Goal: Transaction & Acquisition: Purchase product/service

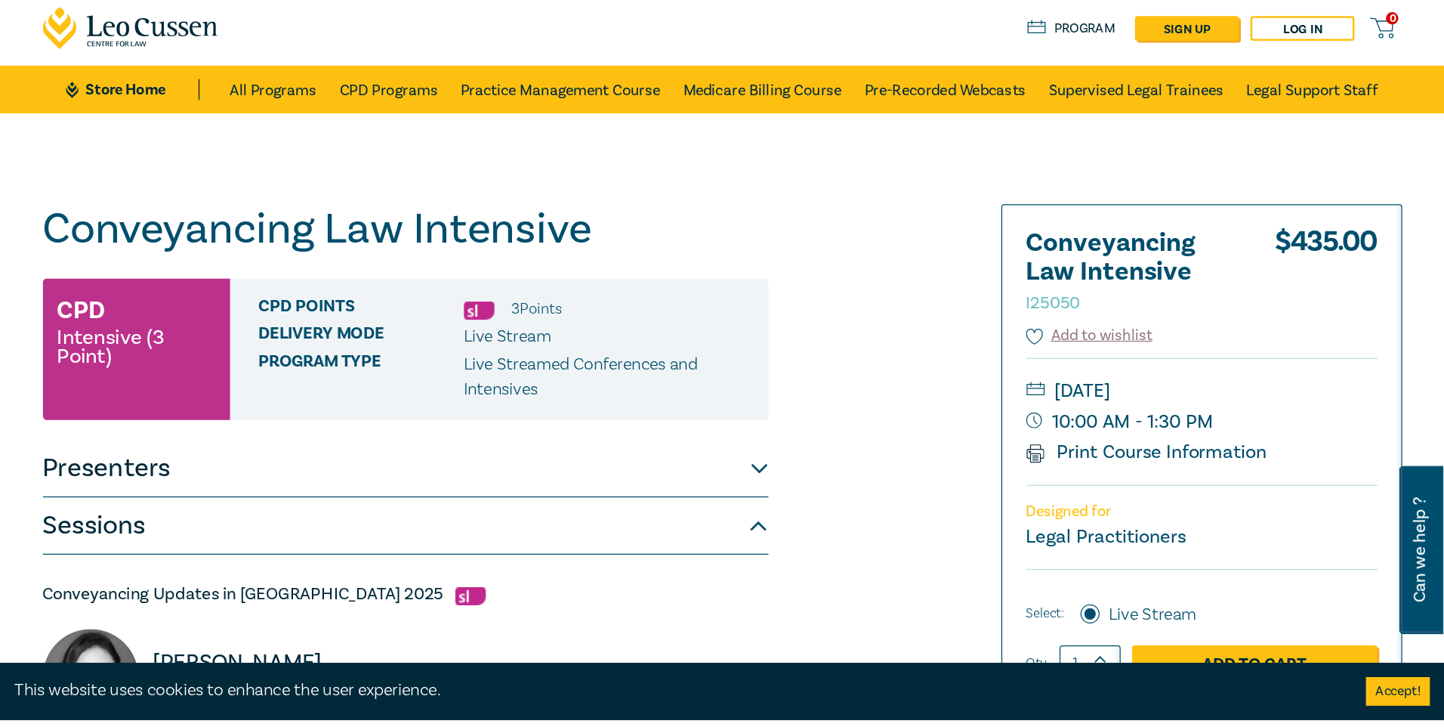
scroll to position [76, 0]
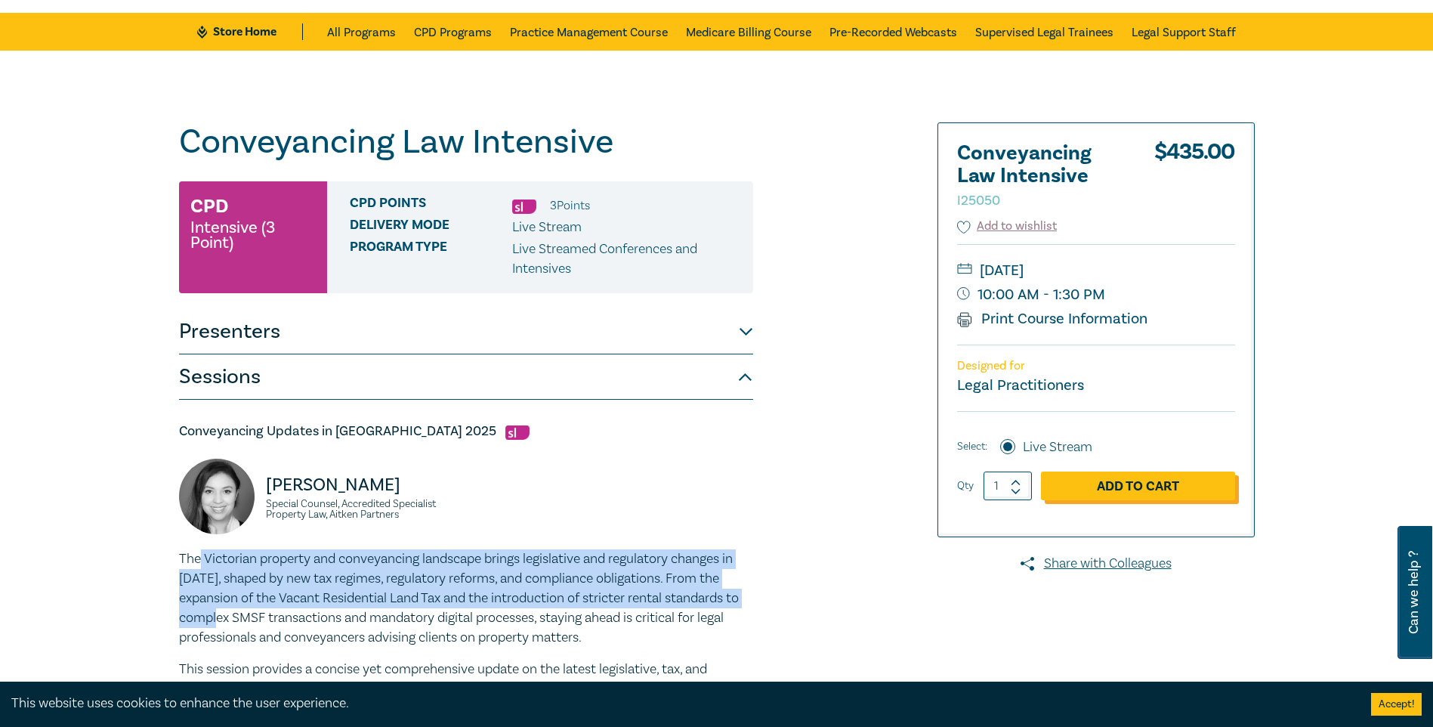
click at [1138, 491] on link "Add to Cart" at bounding box center [1138, 485] width 194 height 29
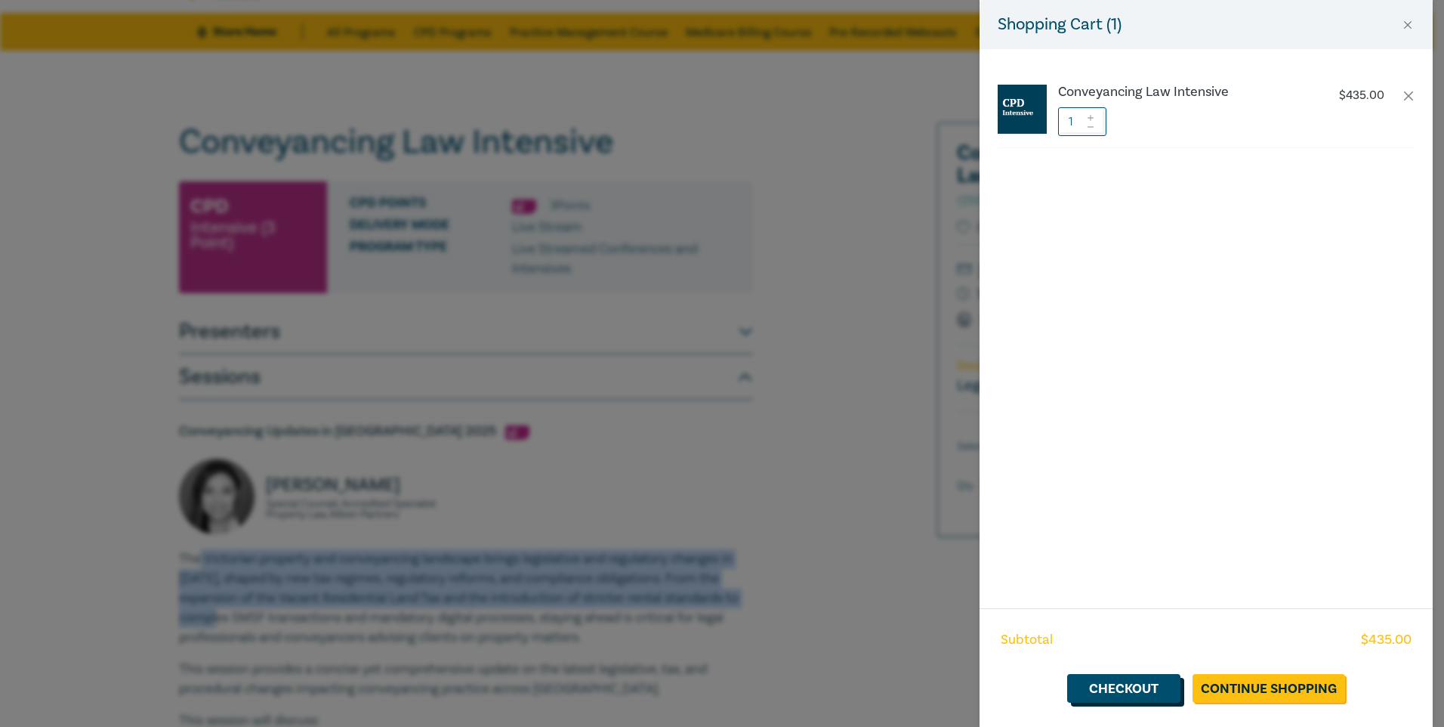
click at [1142, 563] on link "Checkout" at bounding box center [1123, 688] width 113 height 29
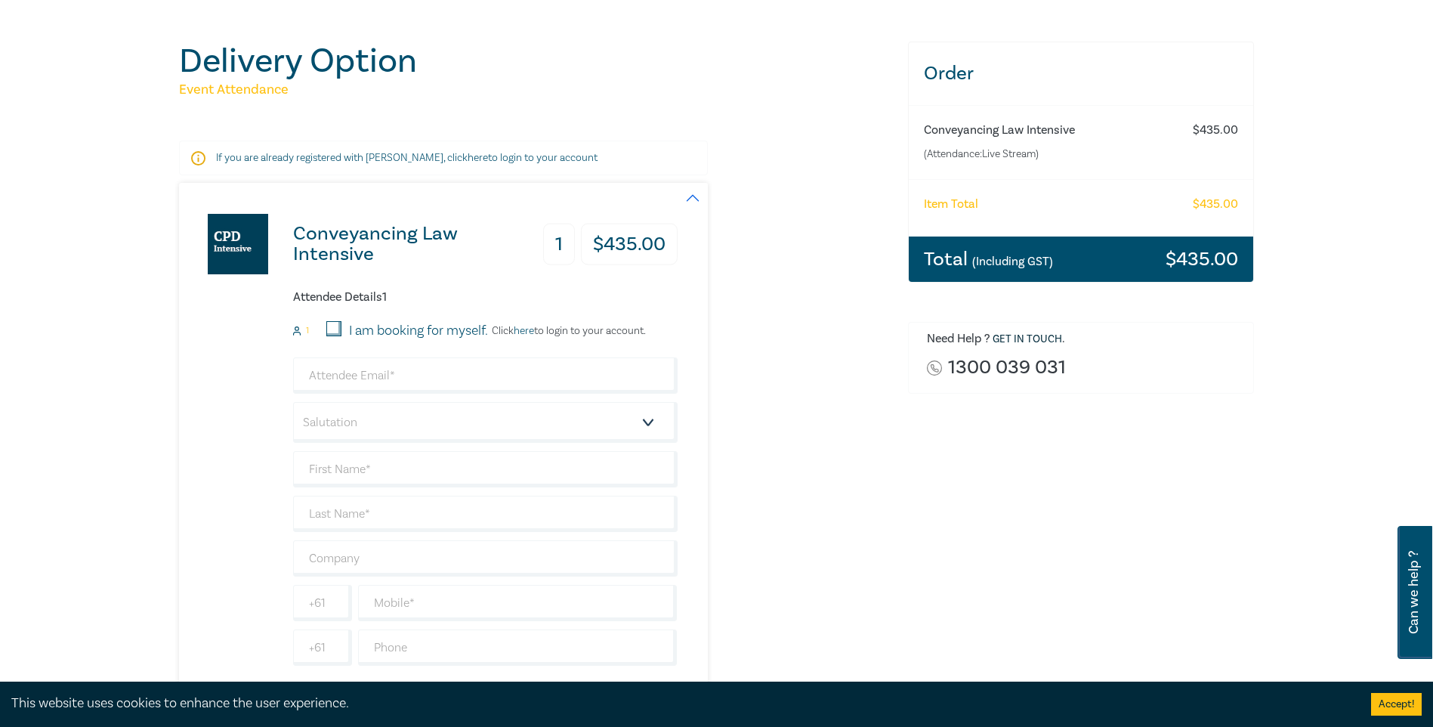
scroll to position [151, 0]
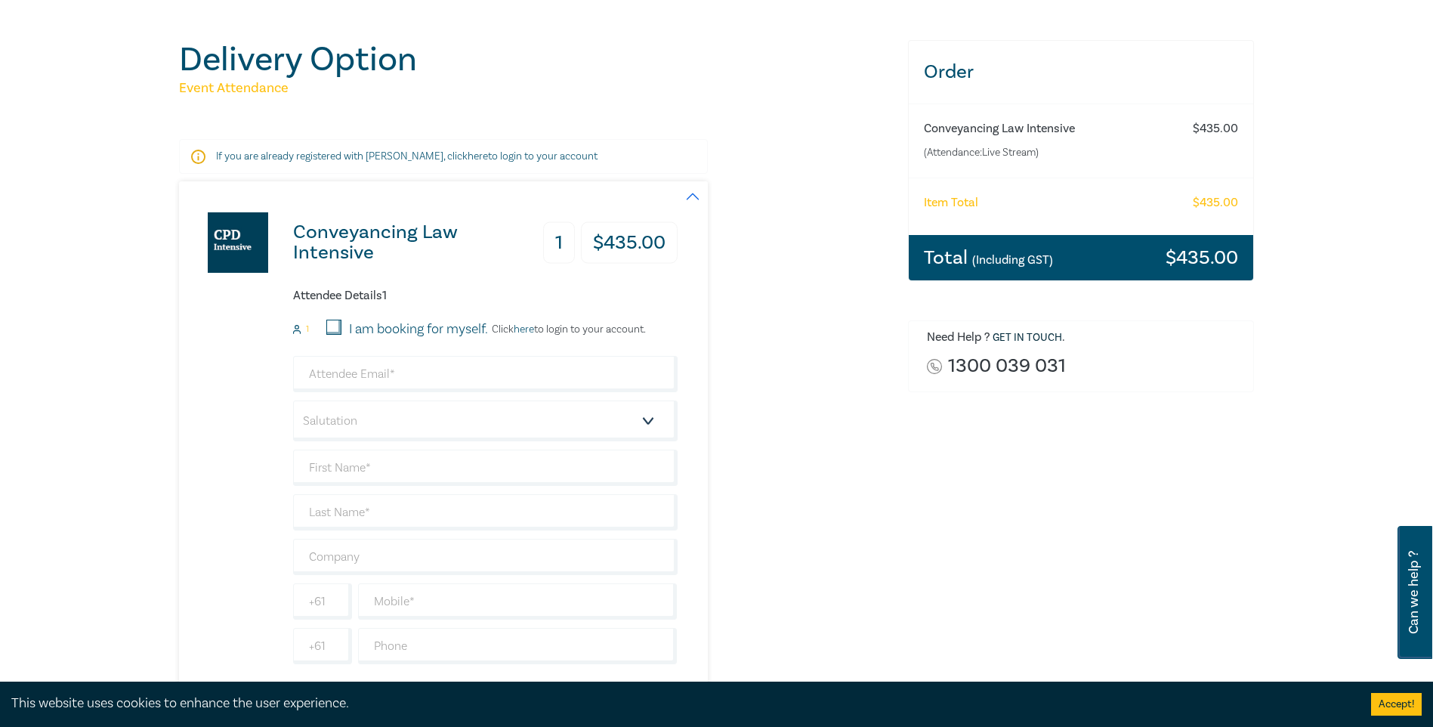
click at [338, 322] on input "I am booking for myself." at bounding box center [333, 326] width 15 height 15
checkbox input "true"
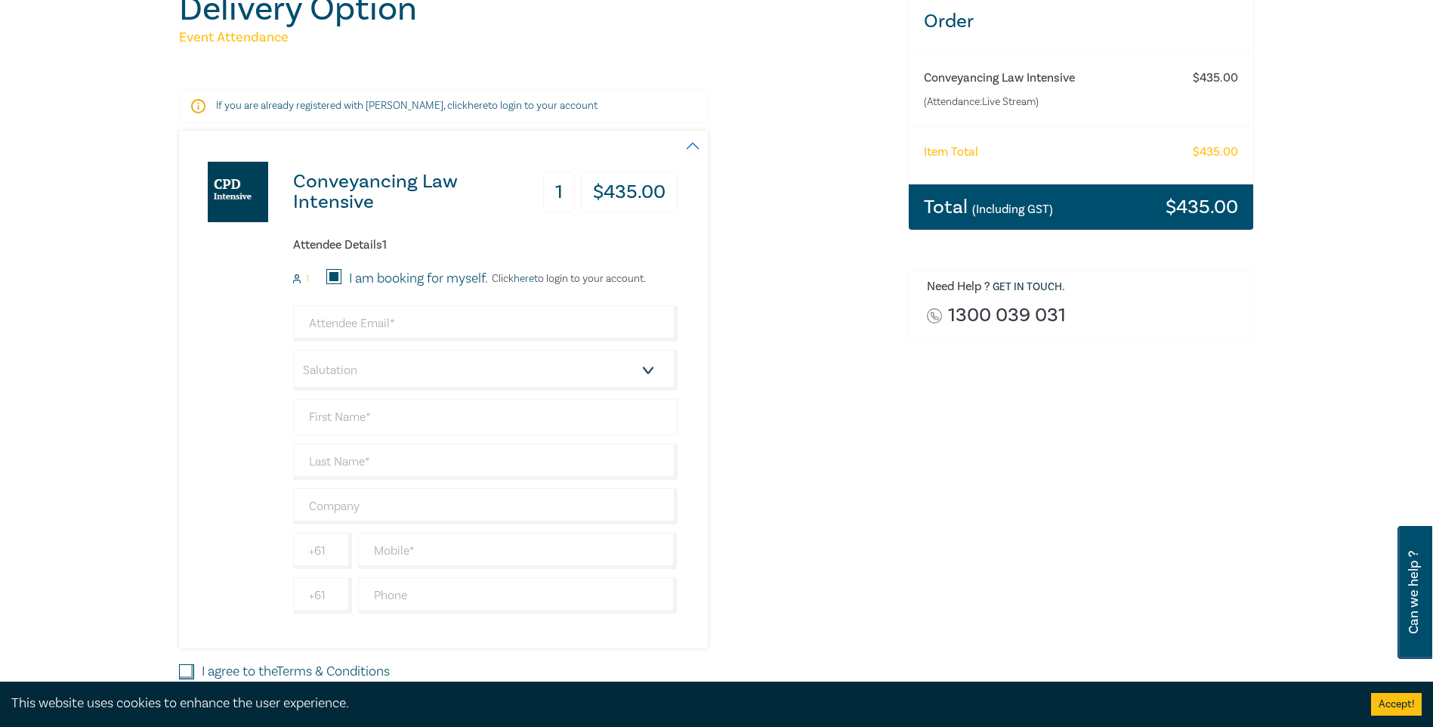
scroll to position [302, 0]
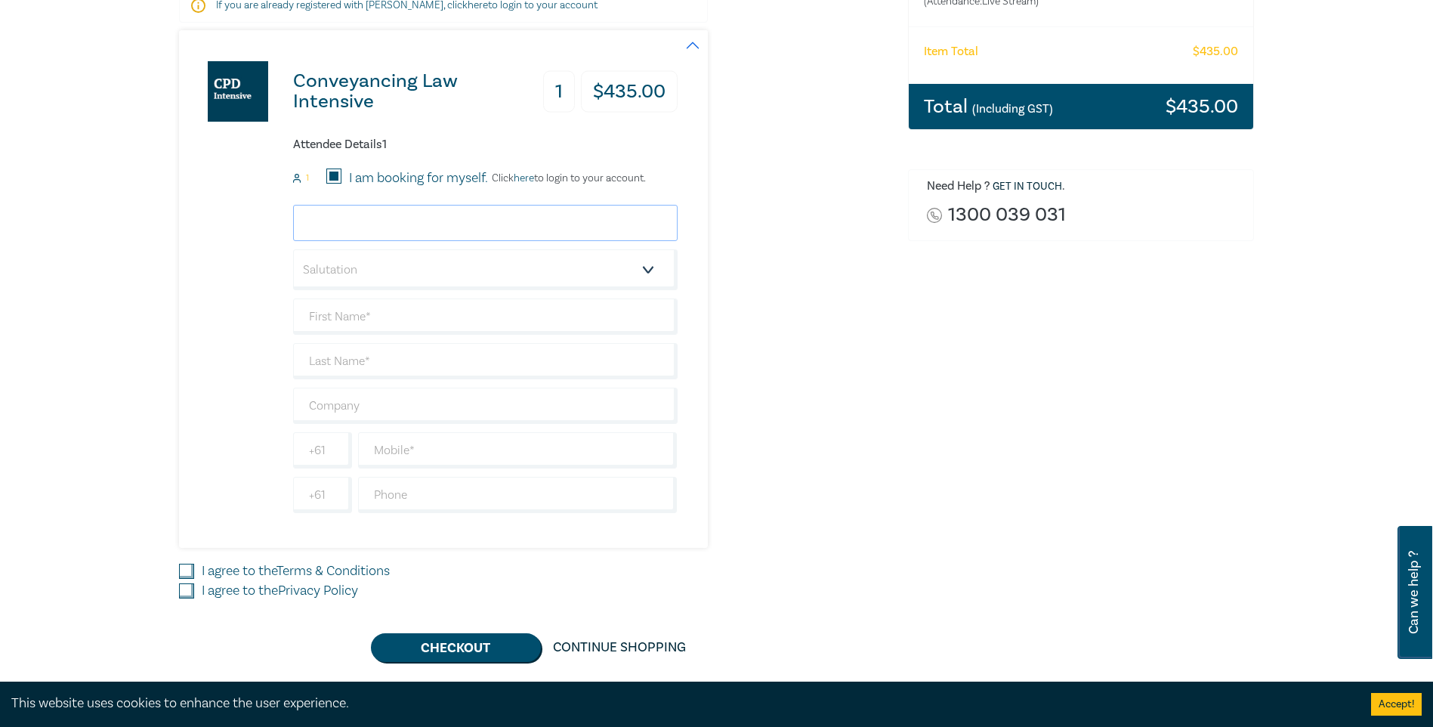
click at [374, 224] on input "email" at bounding box center [485, 223] width 384 height 36
type input "[PERSON_NAME][EMAIL_ADDRESS][DOMAIN_NAME]"
type input "[PERSON_NAME]"
click at [196, 307] on div "Conveyancing Law Intensive 1 $ 435.00 Attendee Details 1 1 I am booking for mys…" at bounding box center [428, 288] width 499 height 517
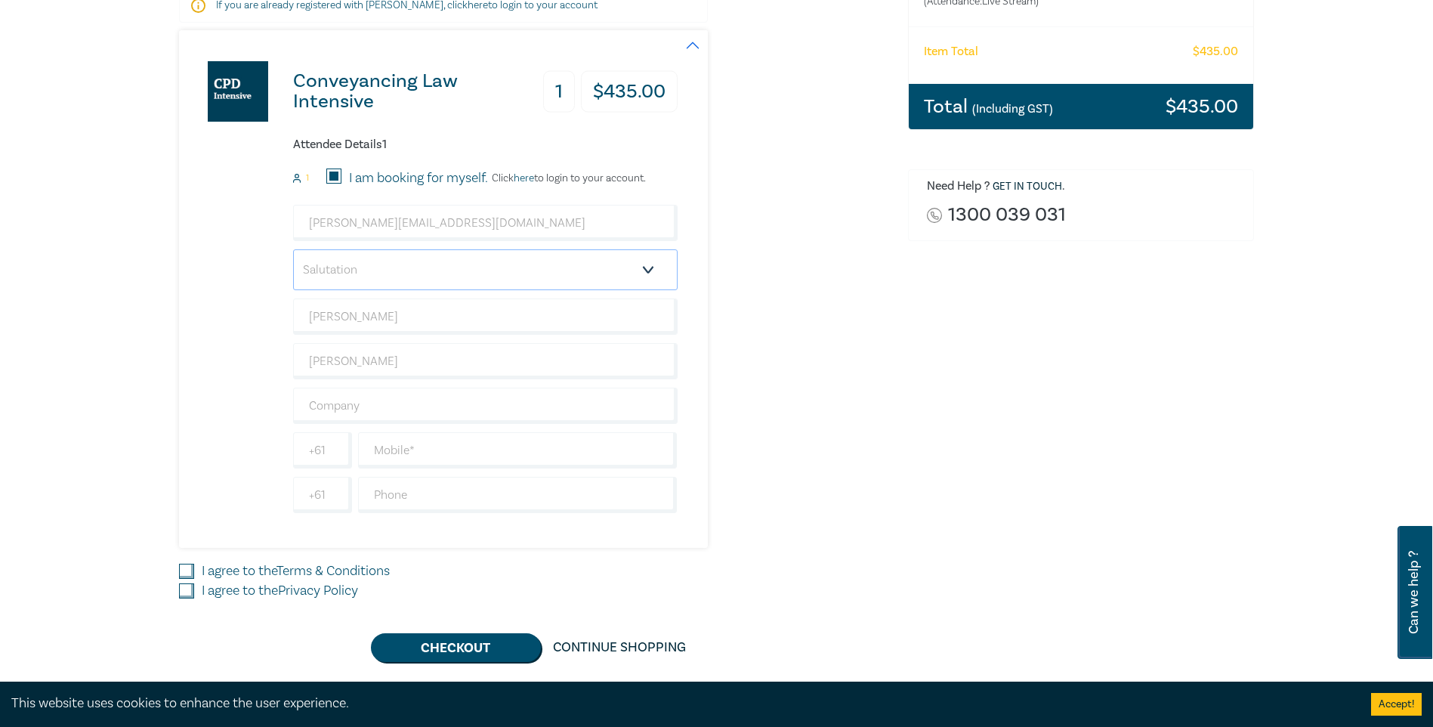
click at [363, 269] on select "Salutation Mr. Mrs. Ms. Miss Dr. Prof. Other" at bounding box center [485, 269] width 384 height 41
select select "Mrs."
click at [293, 249] on select "Salutation Mr. Mrs. Ms. Miss Dr. Prof. Other" at bounding box center [485, 269] width 384 height 41
click at [216, 365] on div "Conveyancing Law Intensive 1 $ 435.00 Attendee Details 1 1 I am booking for mys…" at bounding box center [428, 288] width 499 height 517
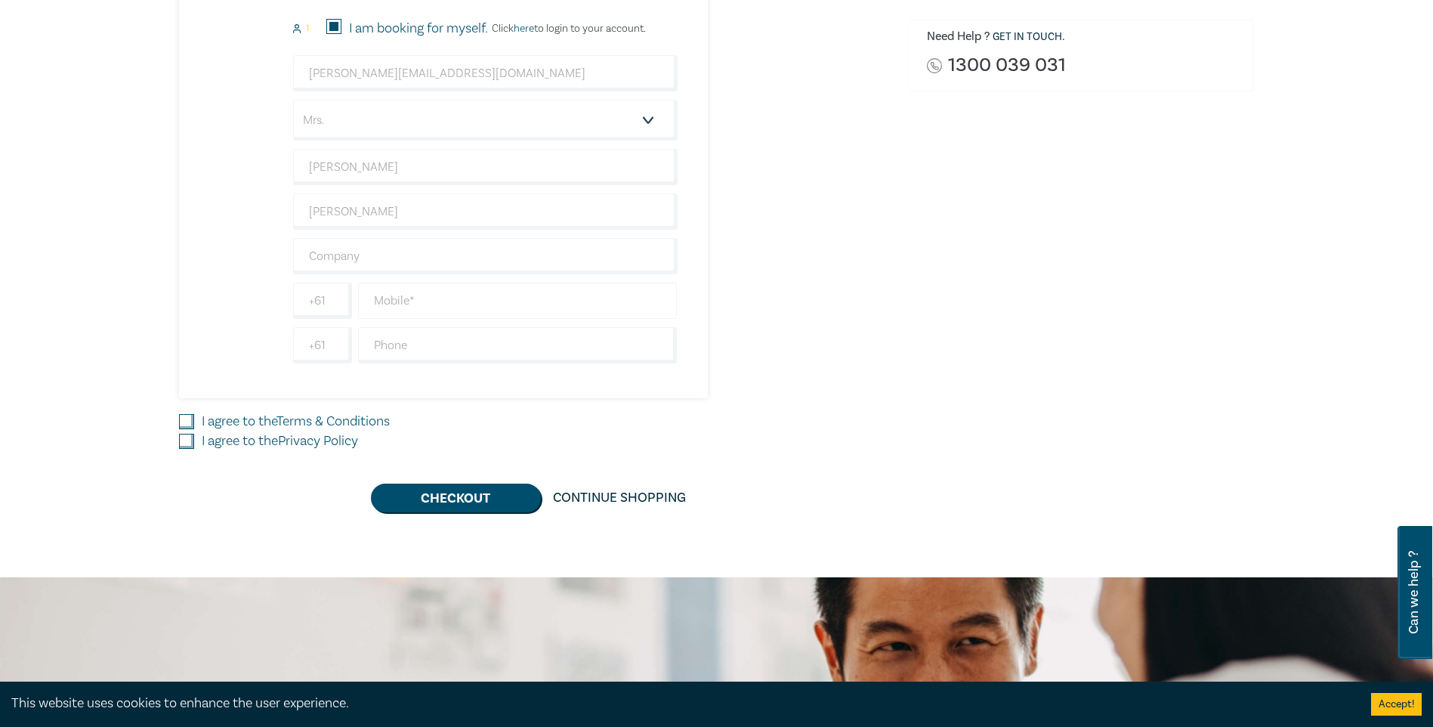
scroll to position [453, 0]
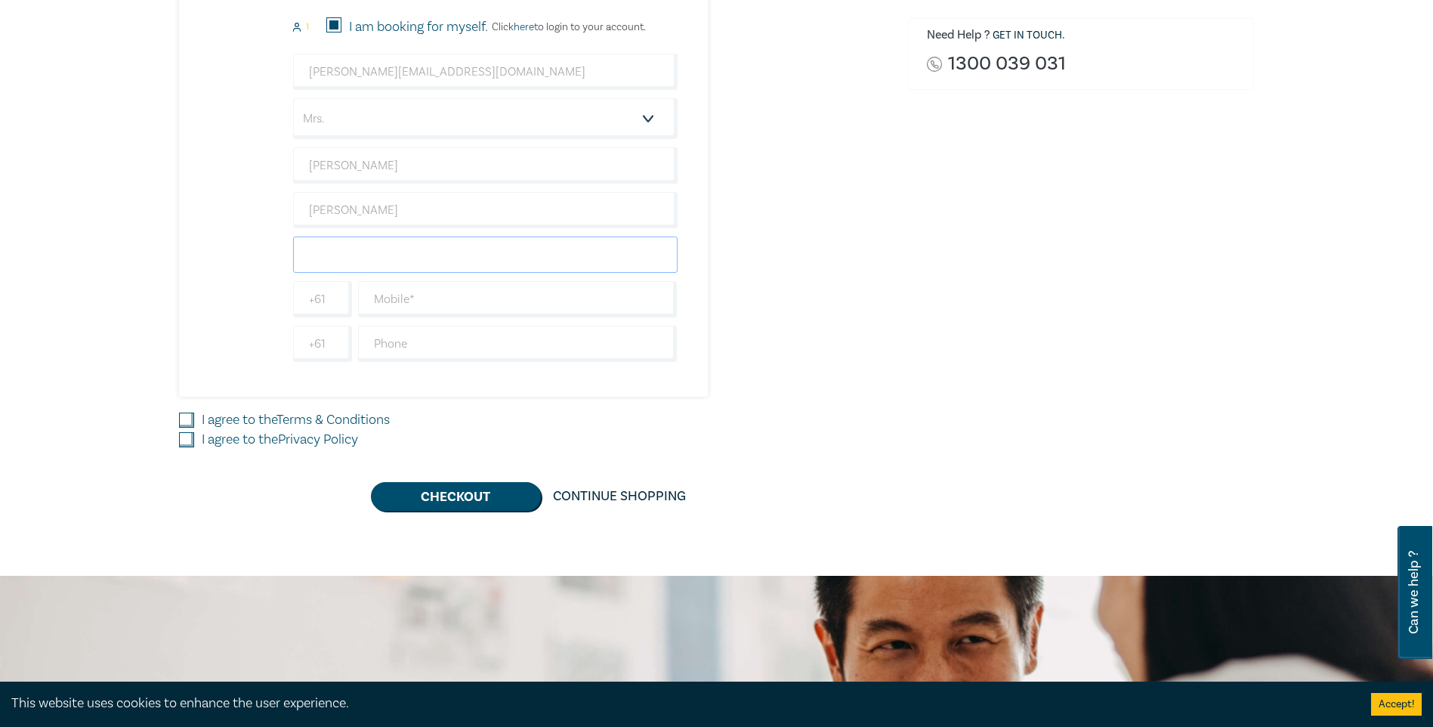
click at [360, 245] on input "text" at bounding box center [485, 254] width 384 height 36
type input "[PERSON_NAME] Lawyers"
type input "487401625"
click at [245, 285] on div "Conveyancing Law Intensive 1 $ 435.00 Attendee Details 1 1 I am booking for mys…" at bounding box center [428, 137] width 499 height 517
click at [179, 418] on input "I agree to the Terms & Conditions" at bounding box center [186, 419] width 15 height 15
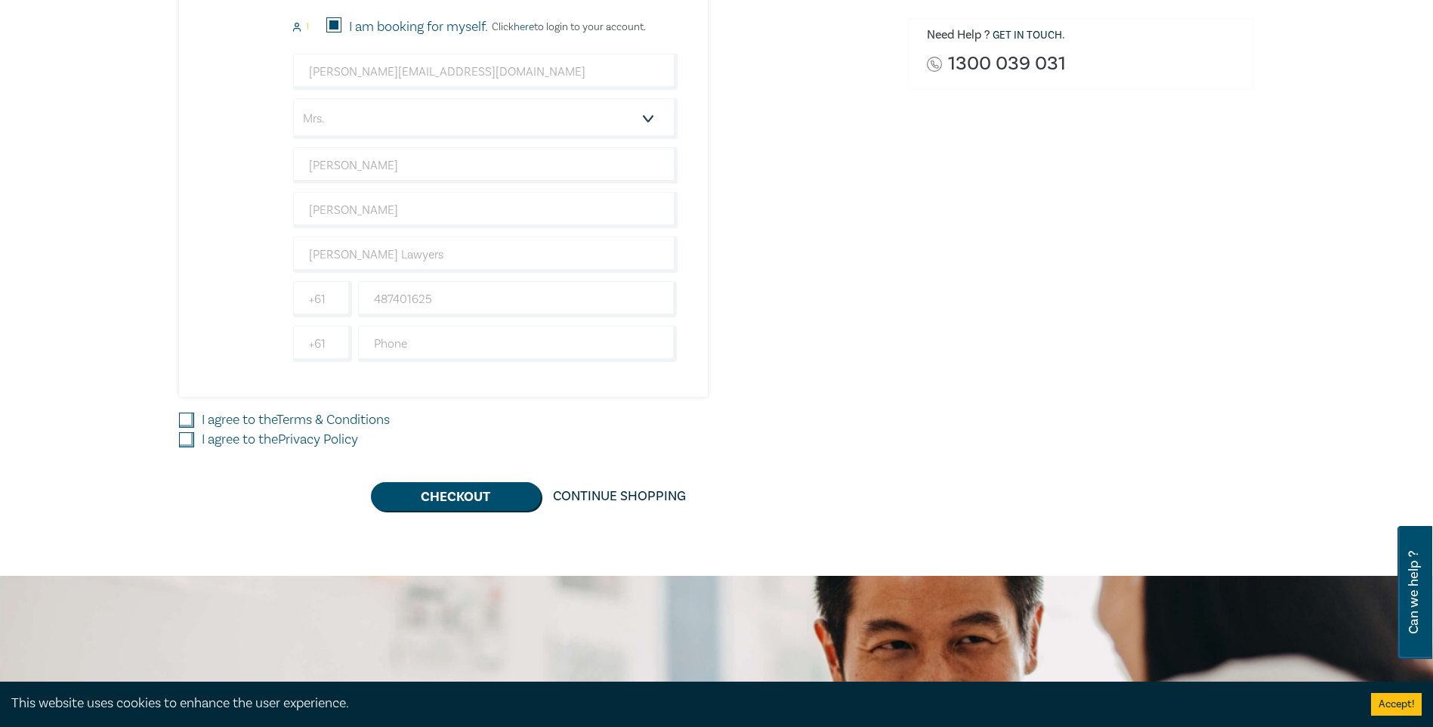
checkbox input "true"
click at [184, 440] on input "I agree to the Privacy Policy" at bounding box center [186, 439] width 15 height 15
checkbox input "true"
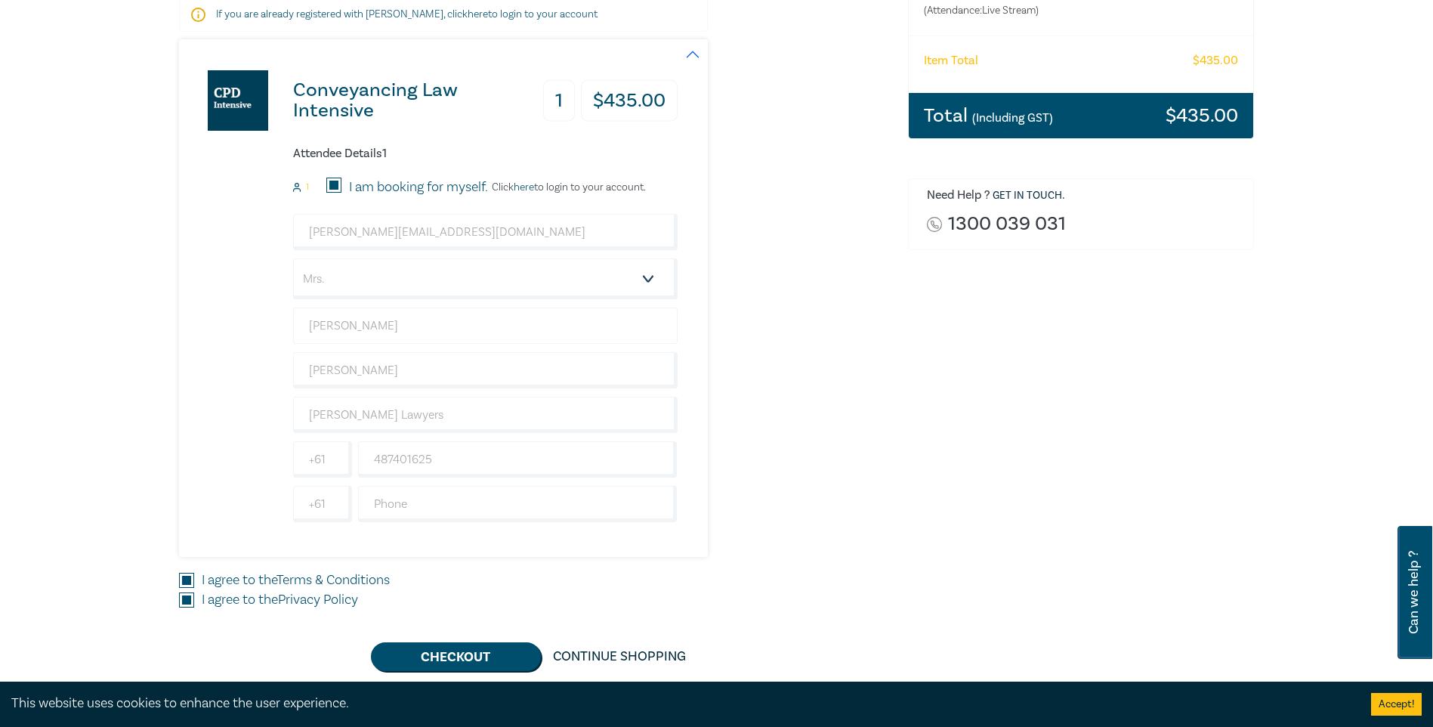
scroll to position [302, 0]
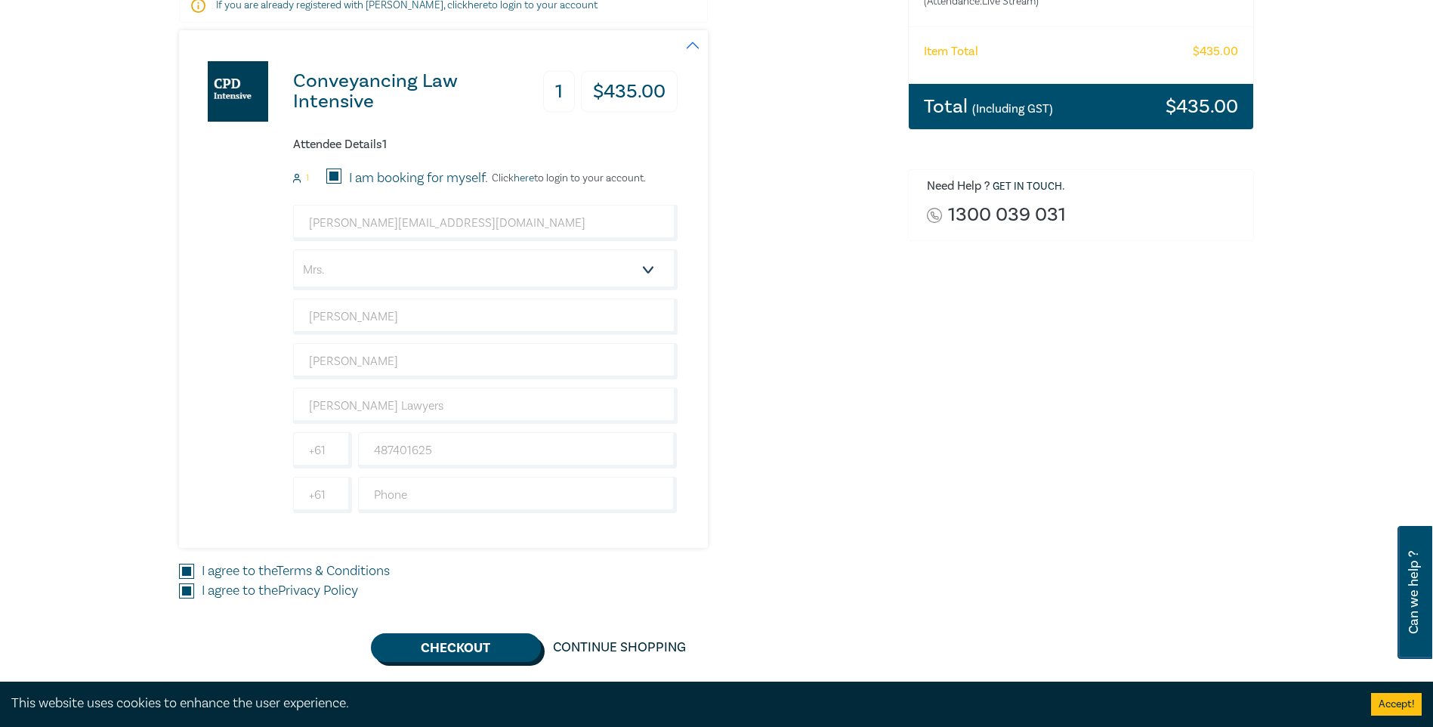
click at [468, 563] on button "Checkout" at bounding box center [456, 647] width 170 height 29
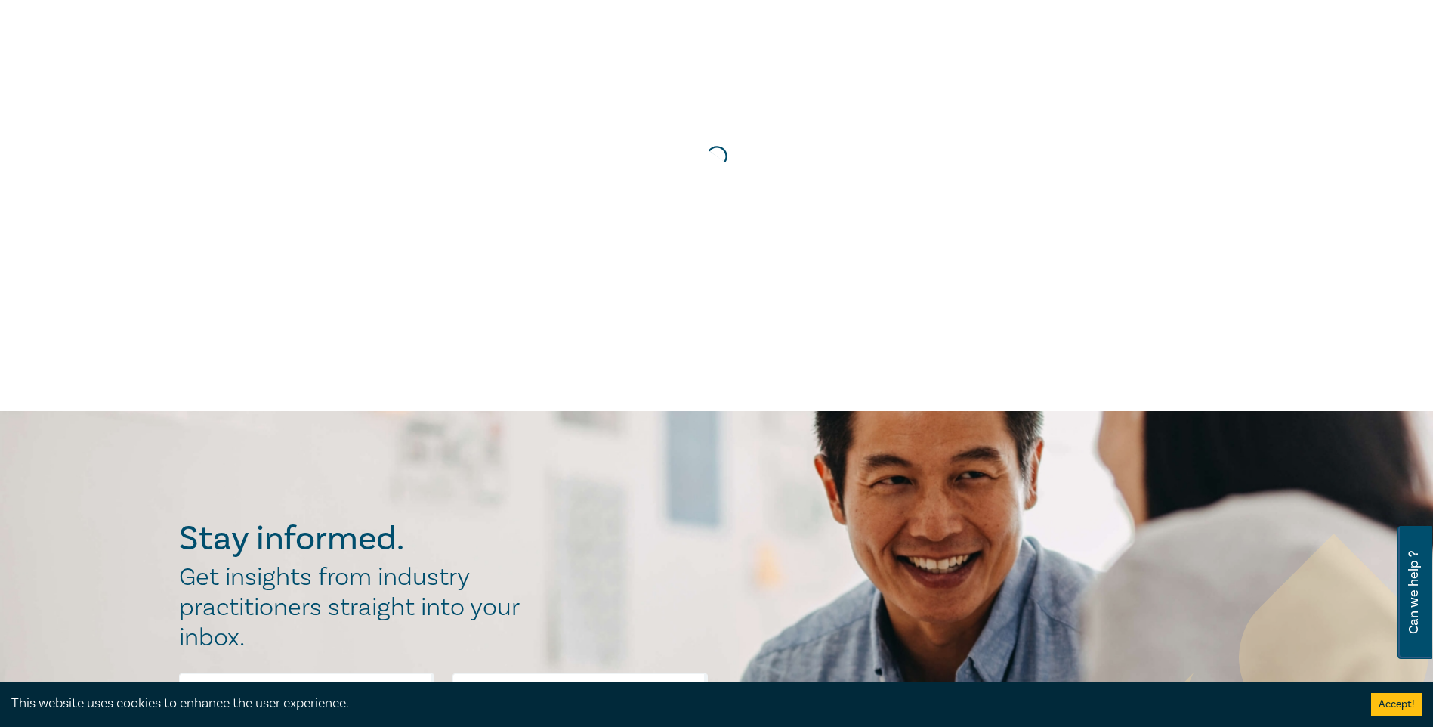
scroll to position [0, 0]
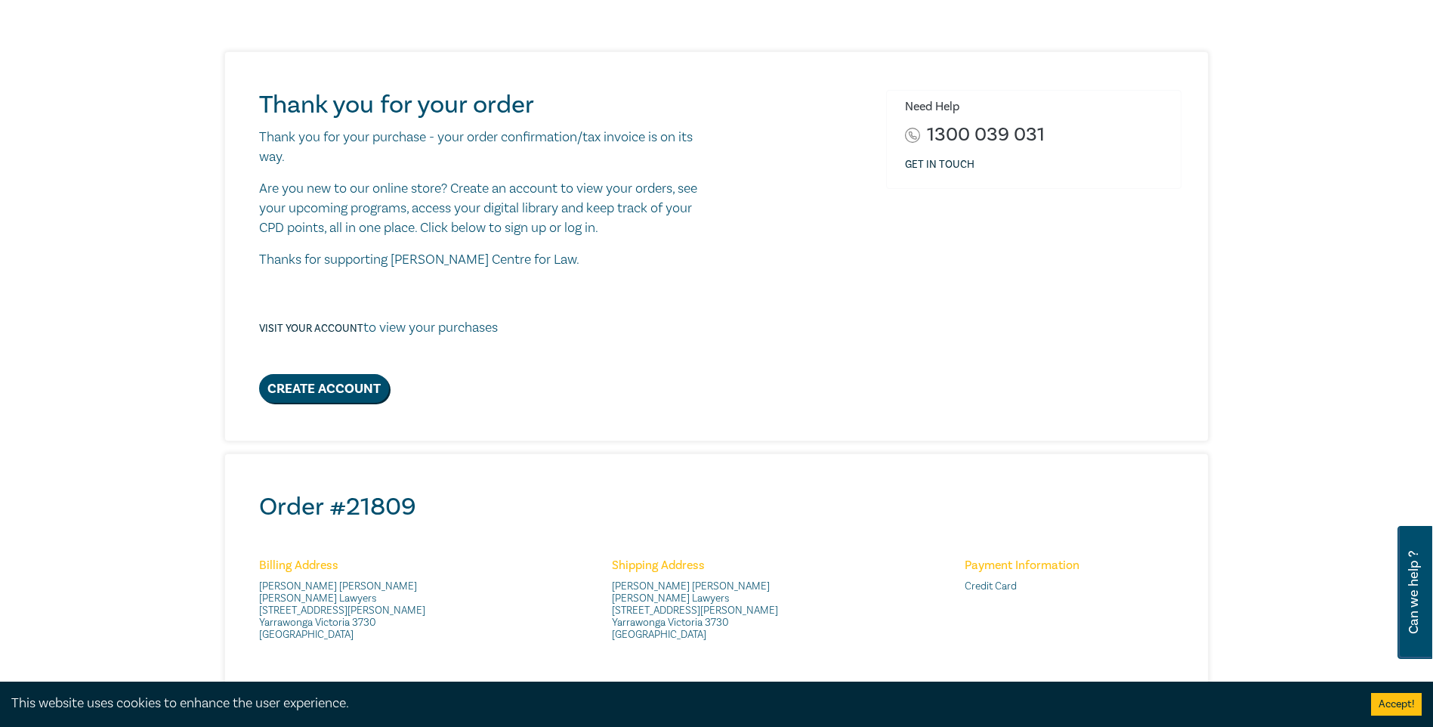
scroll to position [151, 0]
click at [353, 390] on link "Create Account" at bounding box center [324, 387] width 130 height 29
select select "AU"
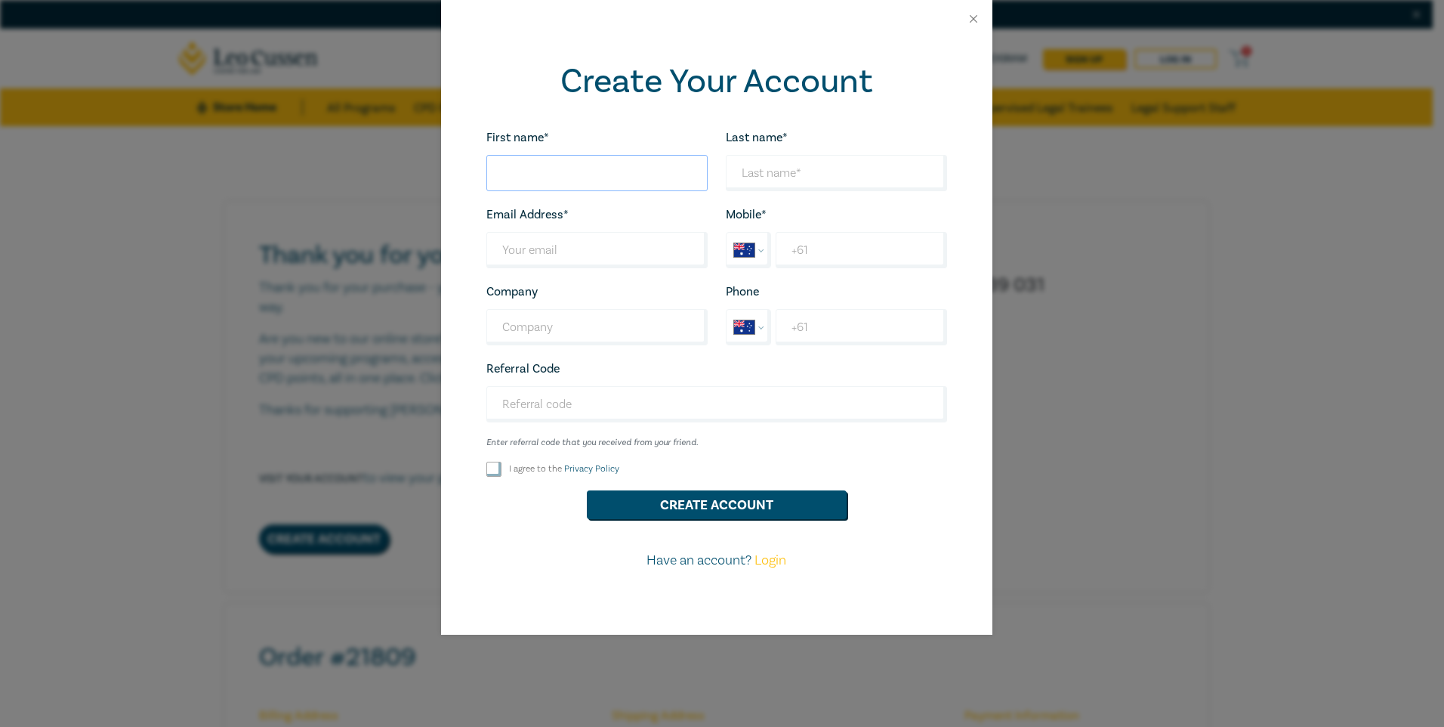
click at [551, 165] on input "First name*" at bounding box center [596, 173] width 221 height 36
type input "[PERSON_NAME]"
type input "[PERSON_NAME] Lawyers"
click at [542, 252] on input "Last name*" at bounding box center [596, 250] width 221 height 36
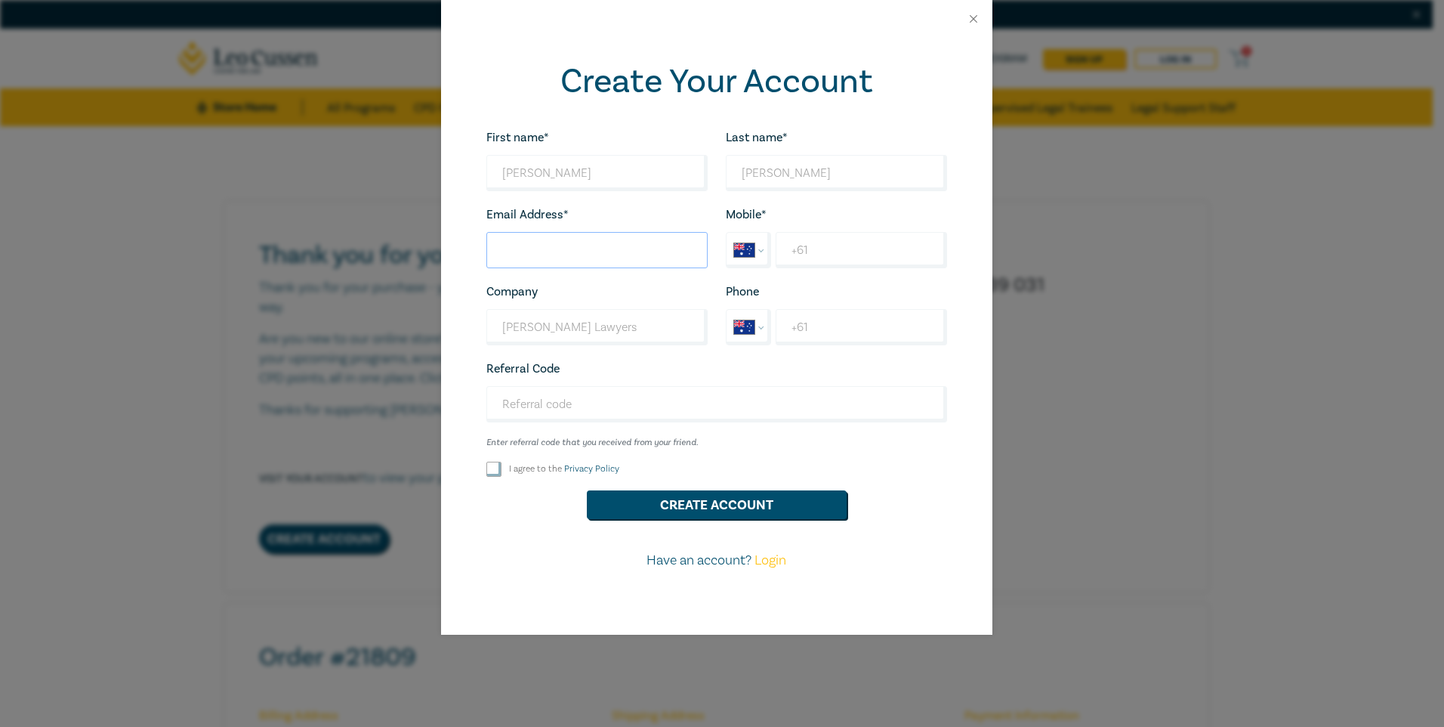
type input "[PERSON_NAME][EMAIL_ADDRESS][DOMAIN_NAME]"
click at [816, 241] on input "+61" at bounding box center [861, 250] width 171 height 36
type input "[PHONE_NUMBER]"
click at [962, 379] on div "Create Your Account First name* [PERSON_NAME] Looks good! Last name* [PERSON_NA…" at bounding box center [716, 336] width 551 height 597
click at [489, 467] on input "I agree to the Privacy Policy" at bounding box center [493, 468] width 15 height 15
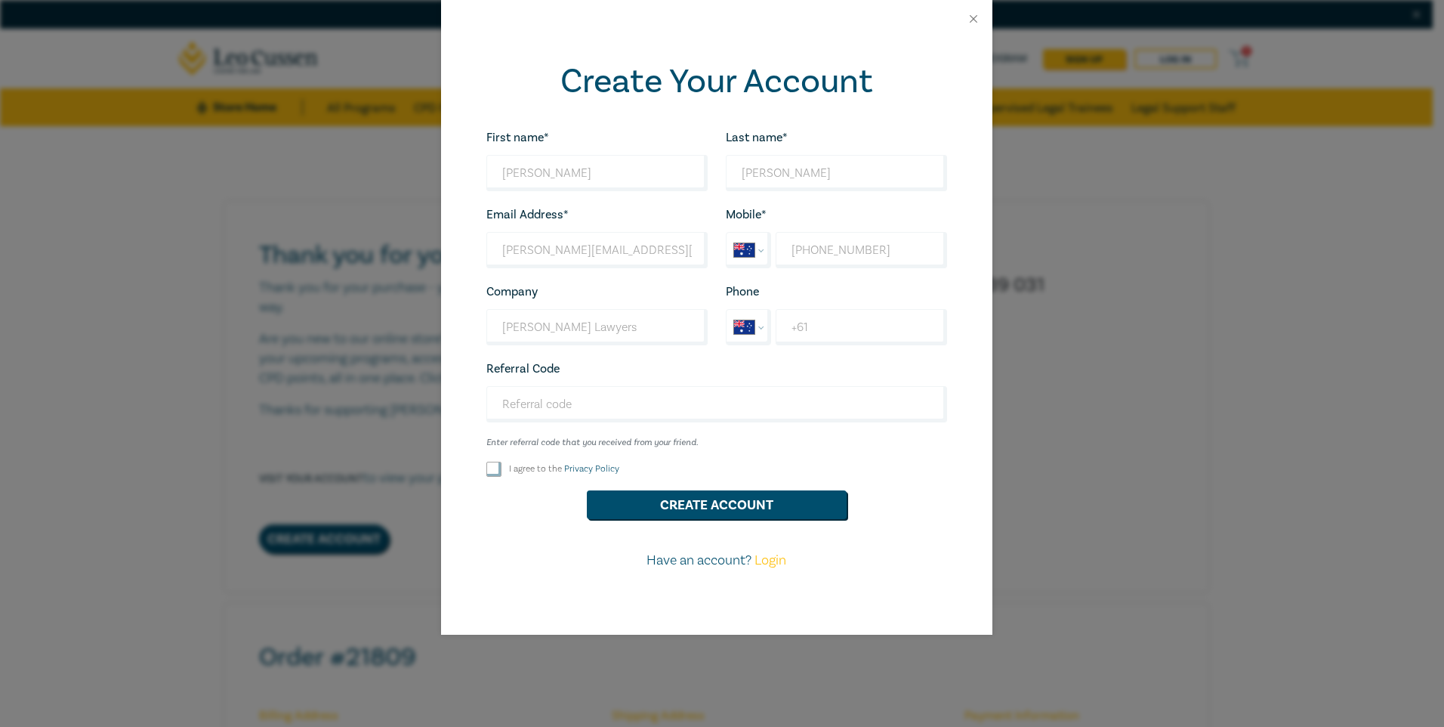
checkbox input "true"
click at [725, 506] on button "Create Account" at bounding box center [717, 504] width 260 height 29
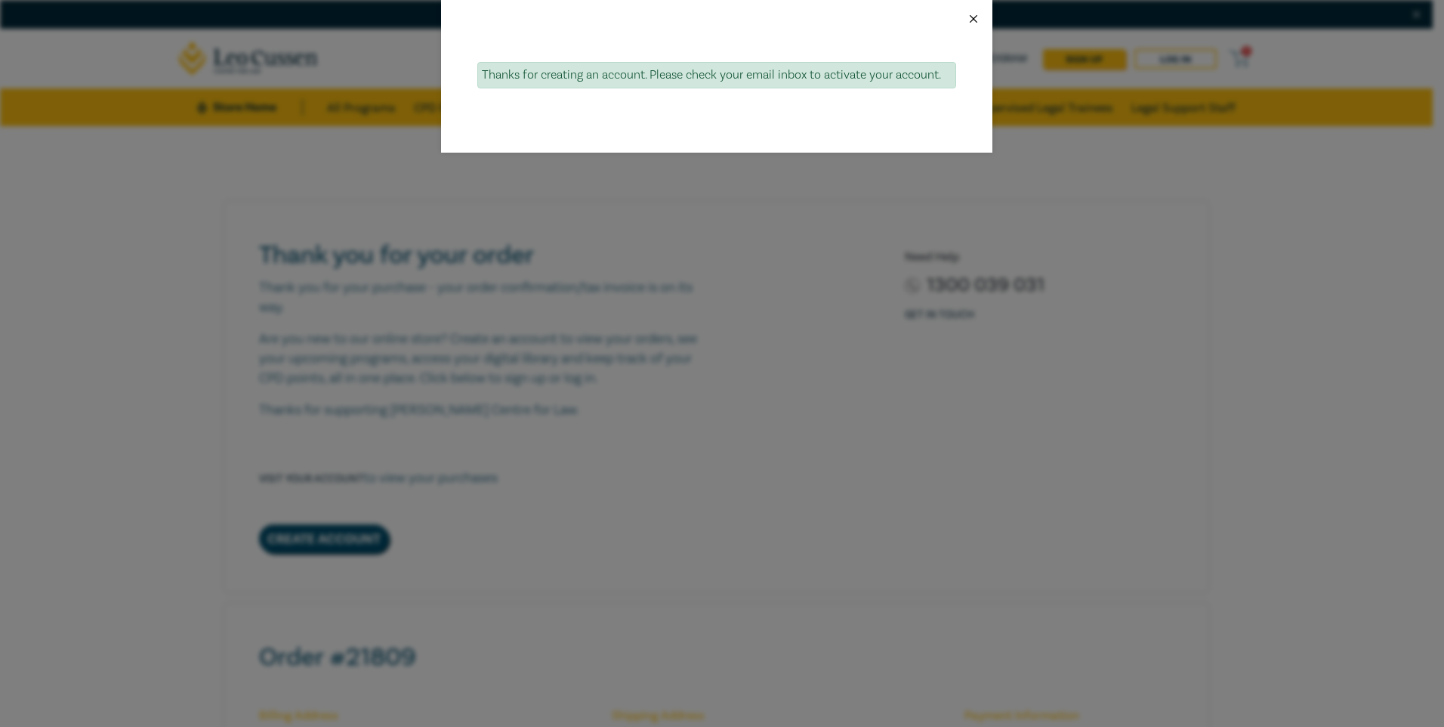
click at [971, 18] on button "Close" at bounding box center [974, 19] width 14 height 14
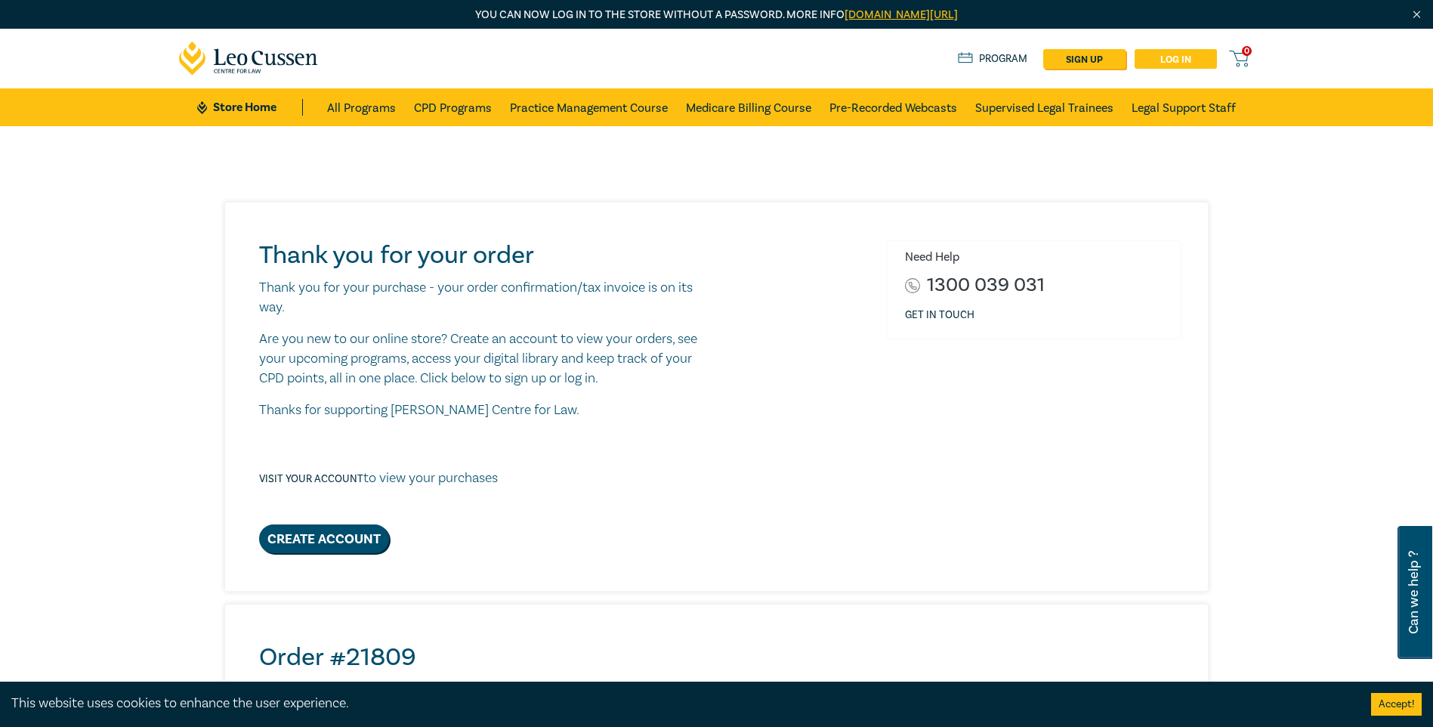
click at [1178, 56] on link "Log in" at bounding box center [1175, 59] width 82 height 20
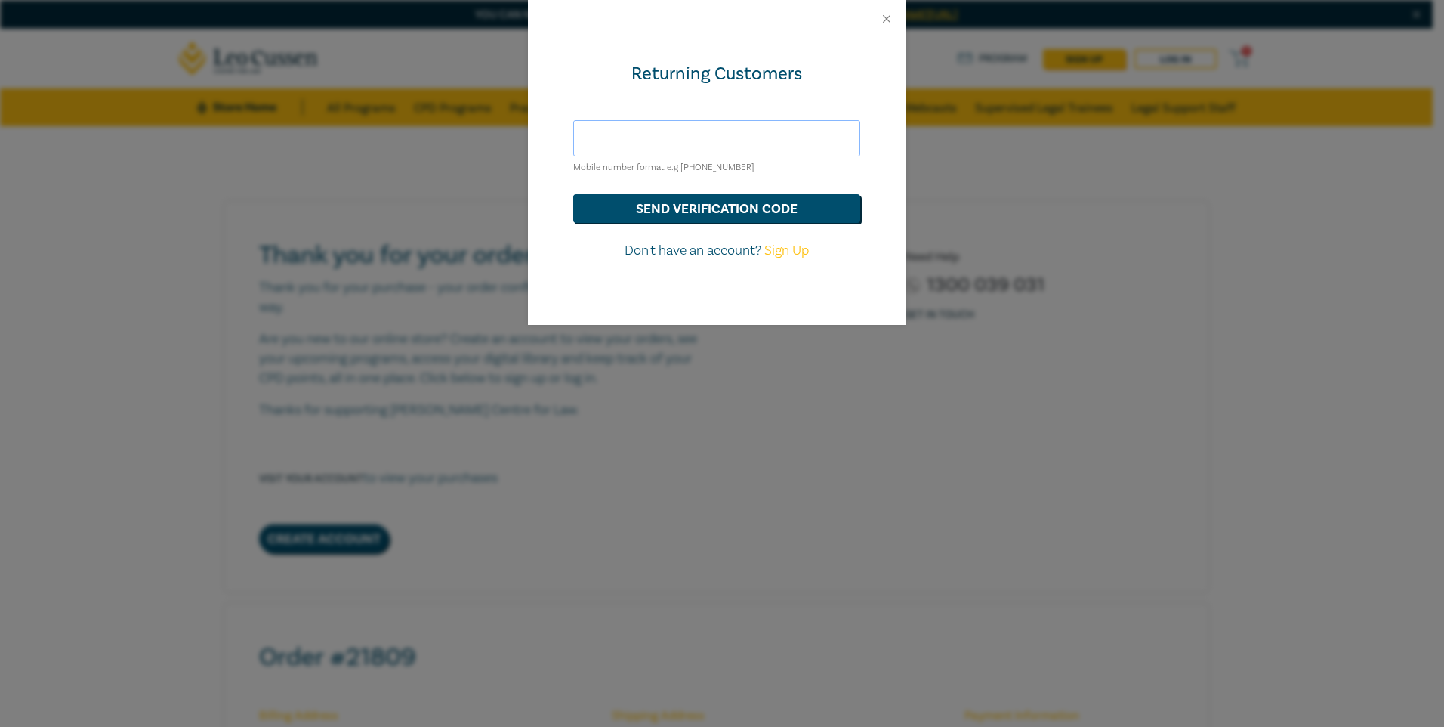
click at [687, 138] on input "text" at bounding box center [716, 138] width 287 height 36
click at [742, 102] on div "Returning Customers Mobile number format e.g [PHONE_NUMBER] send verification c…" at bounding box center [717, 181] width 378 height 287
click at [776, 137] on input "text" at bounding box center [716, 138] width 287 height 36
type input "[PERSON_NAME][EMAIL_ADDRESS][DOMAIN_NAME]"
click at [702, 213] on button "send verification code" at bounding box center [716, 208] width 287 height 29
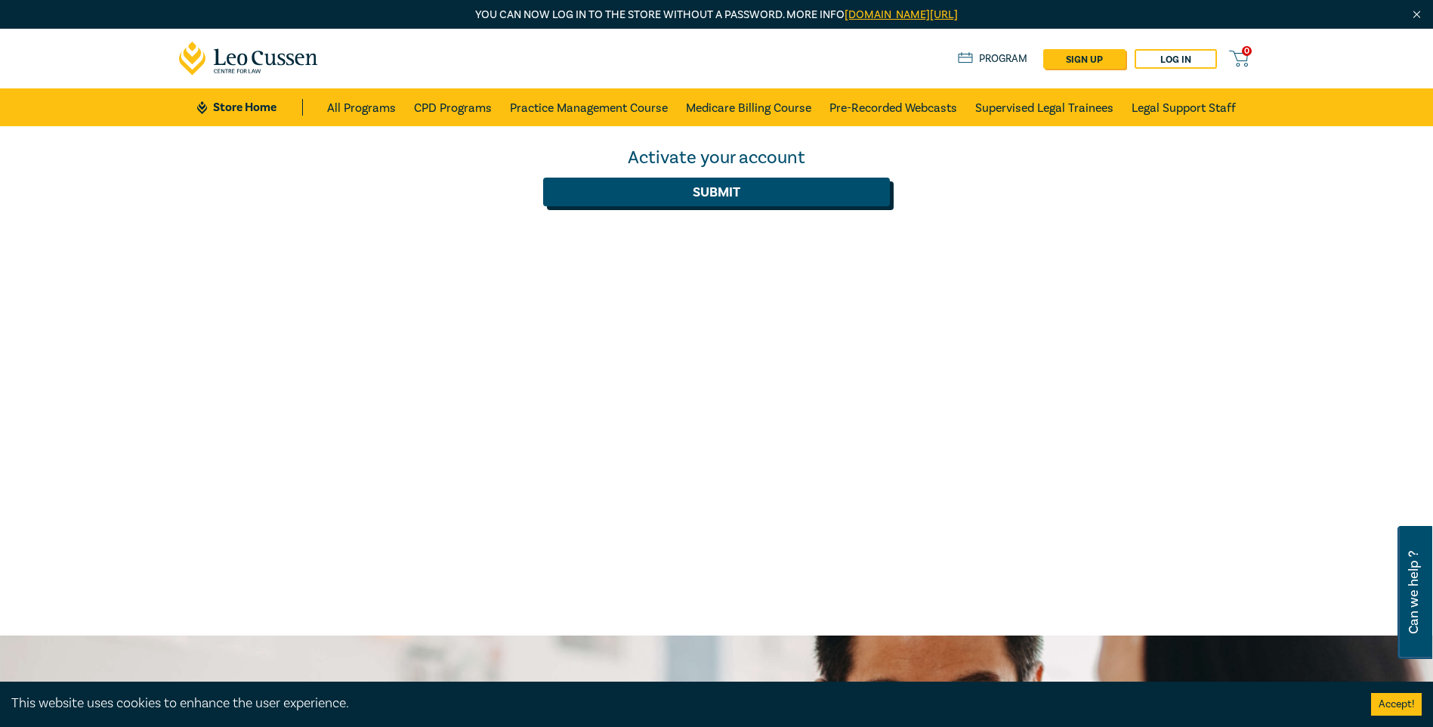
click at [718, 198] on button "Submit" at bounding box center [716, 191] width 347 height 29
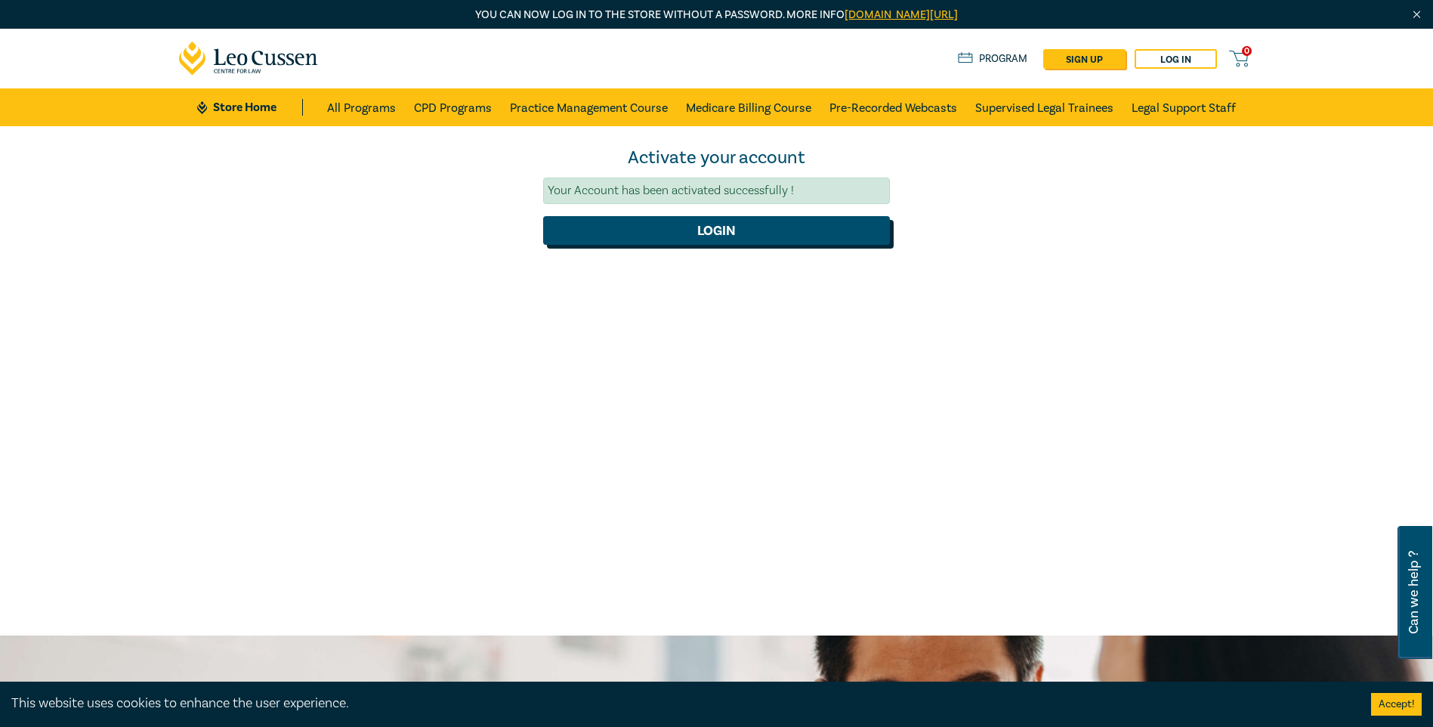
click at [716, 230] on button "Login" at bounding box center [716, 230] width 347 height 29
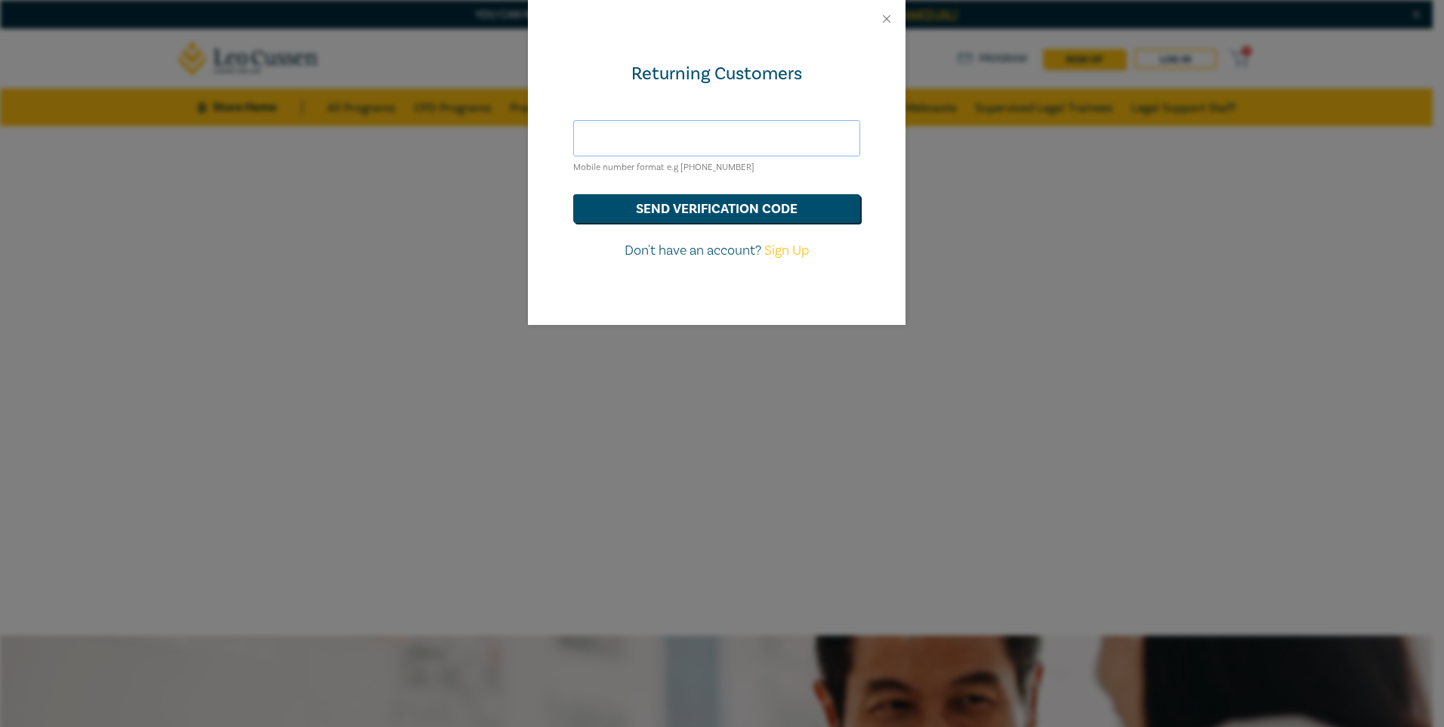
click at [696, 140] on input "text" at bounding box center [716, 138] width 287 height 36
type input "[PERSON_NAME][EMAIL_ADDRESS][DOMAIN_NAME]"
click at [727, 207] on button "send verification code" at bounding box center [716, 208] width 287 height 29
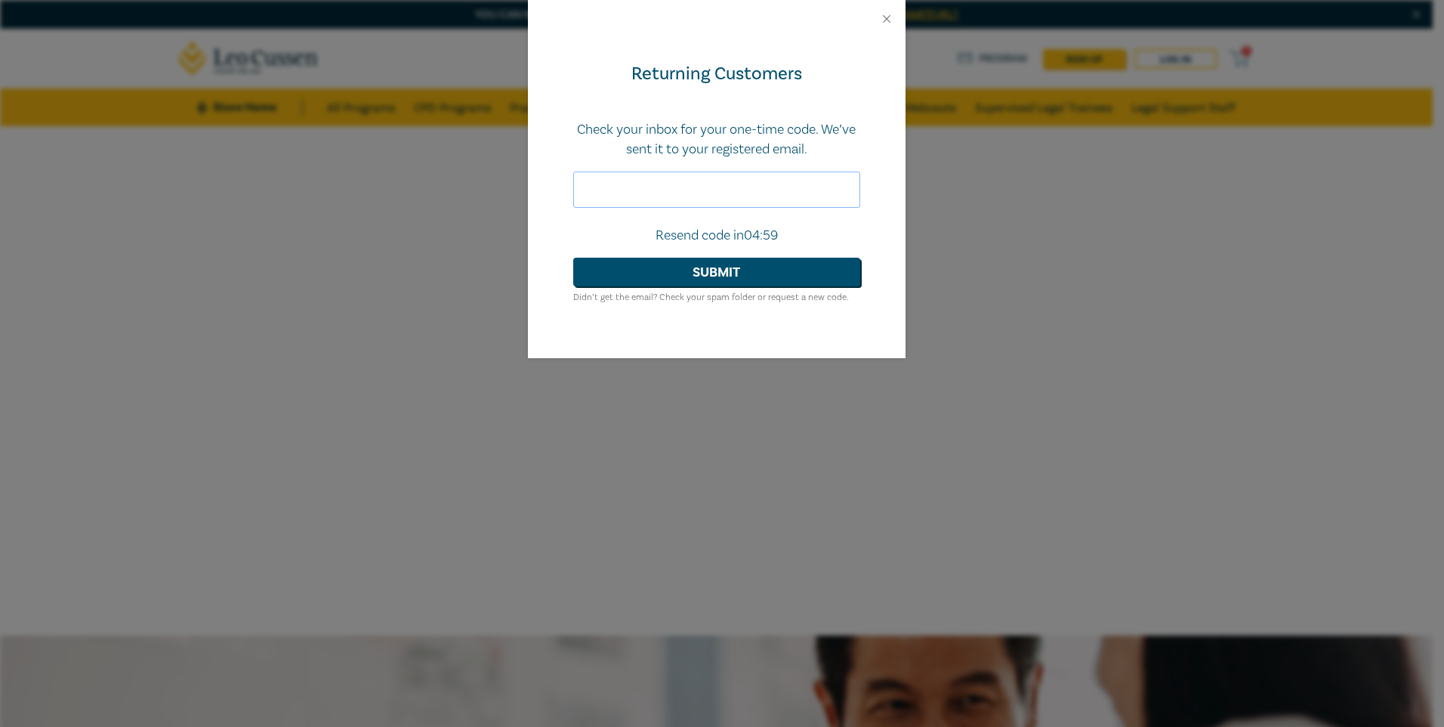
click at [681, 206] on input "text" at bounding box center [716, 189] width 287 height 36
click at [817, 194] on input "text" at bounding box center [716, 189] width 287 height 36
type input "988067"
click at [697, 265] on button "Submit" at bounding box center [716, 272] width 287 height 29
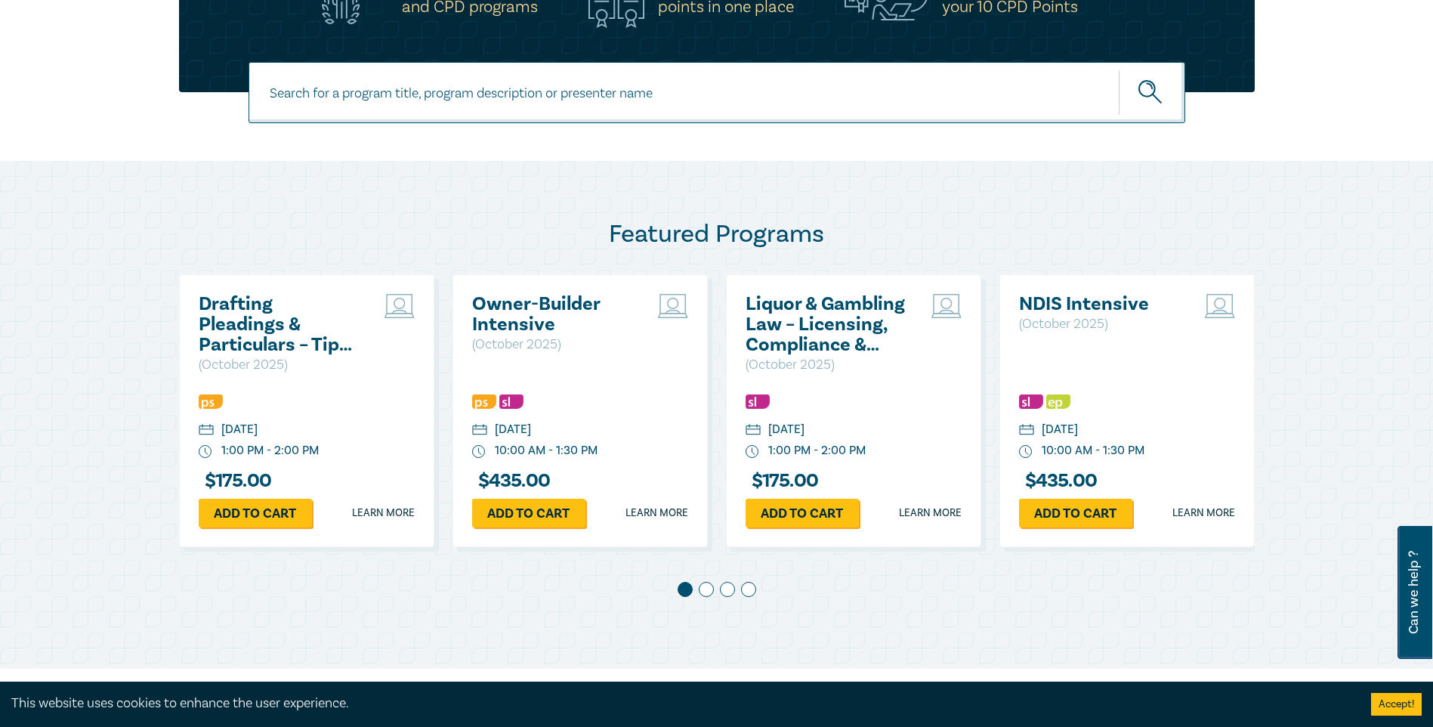
scroll to position [680, 0]
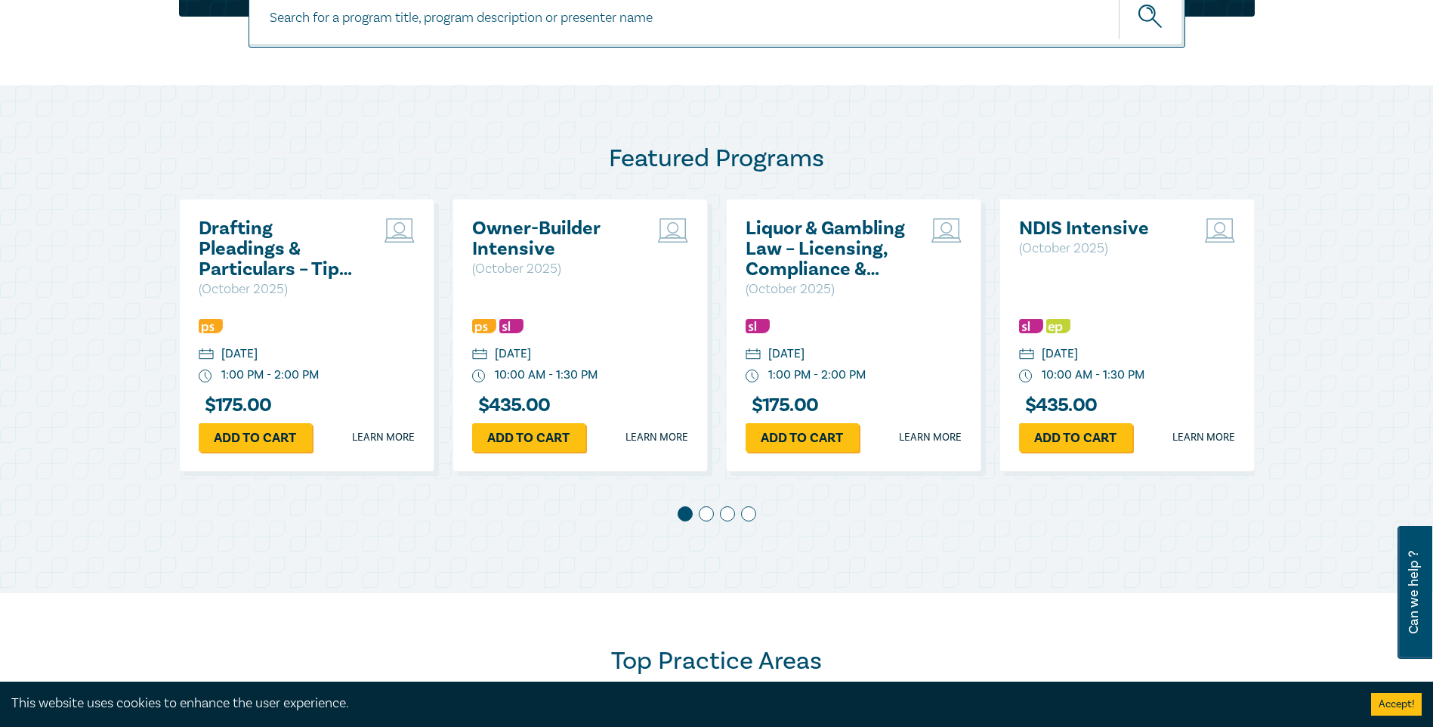
click at [704, 514] on span at bounding box center [706, 513] width 15 height 15
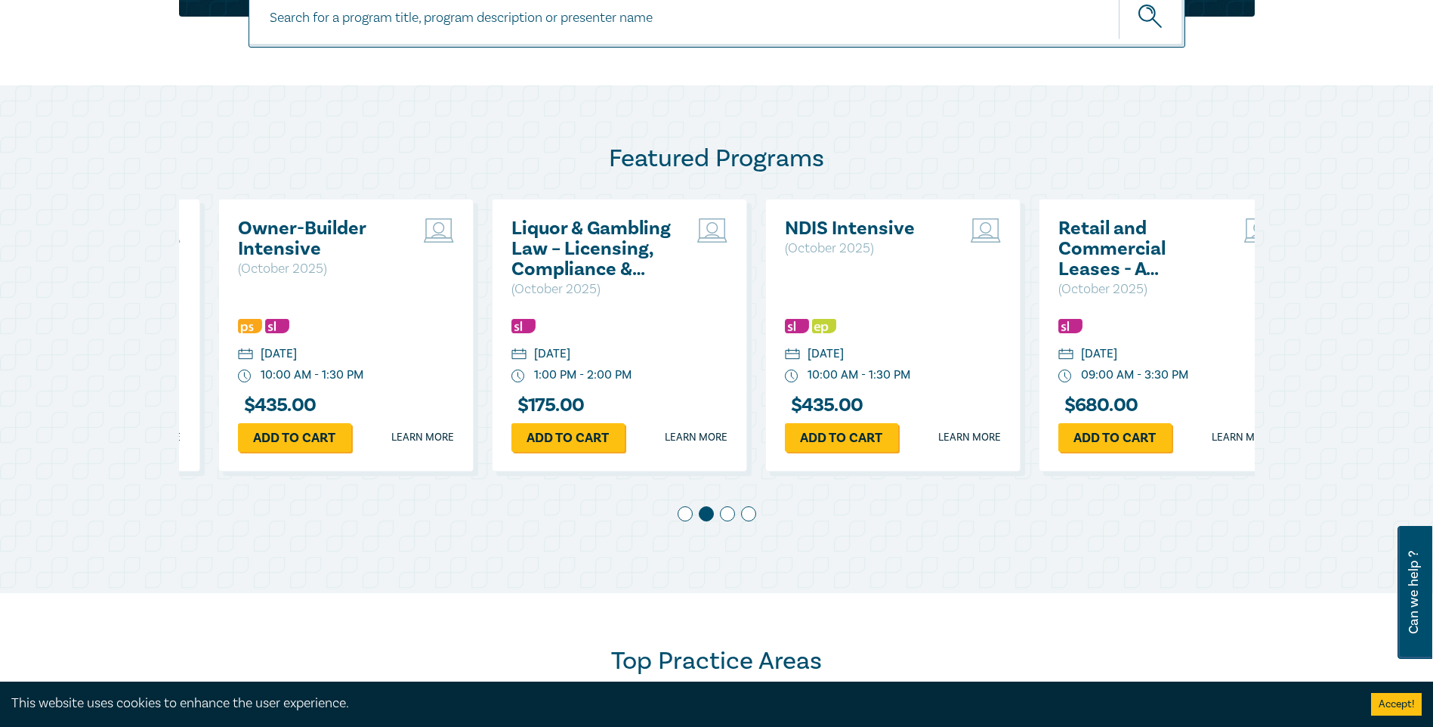
scroll to position [0, 273]
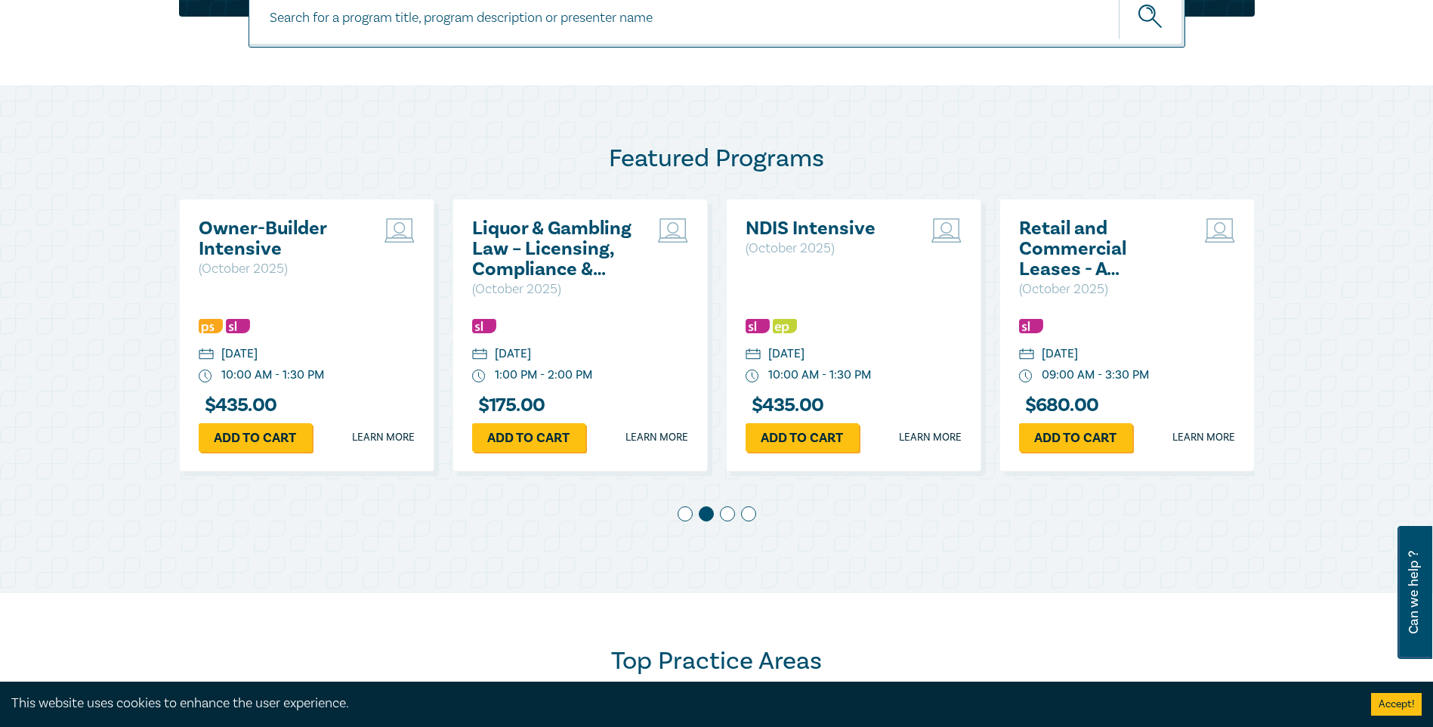
click at [731, 513] on span at bounding box center [727, 513] width 15 height 15
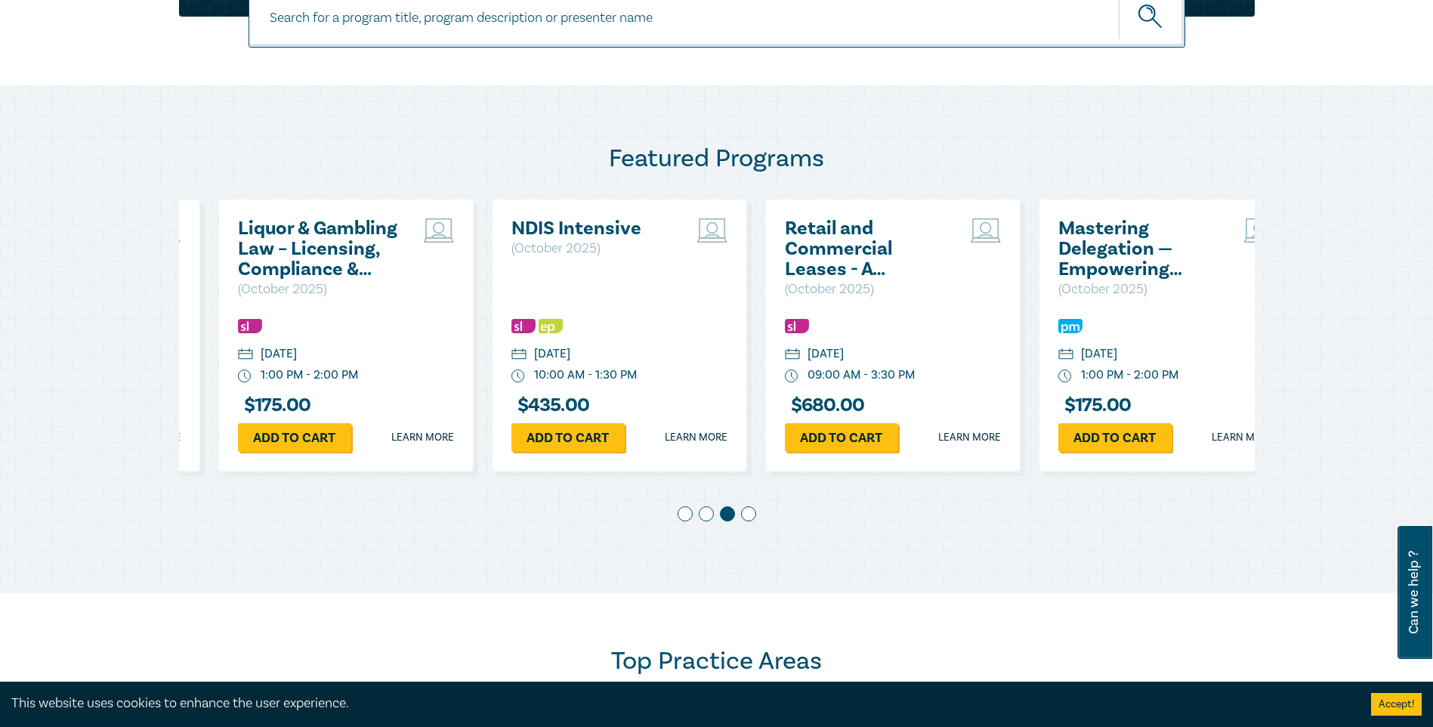
scroll to position [0, 547]
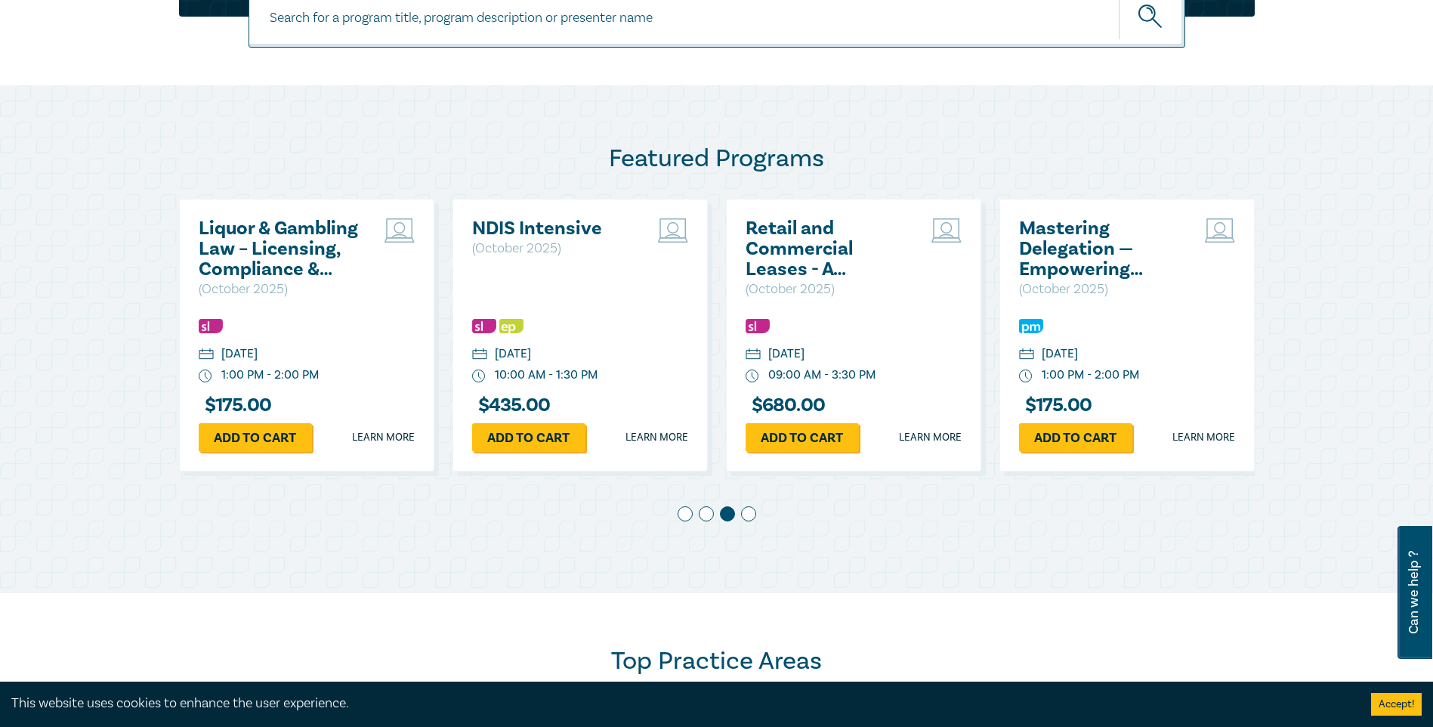
click at [752, 512] on span at bounding box center [748, 513] width 15 height 15
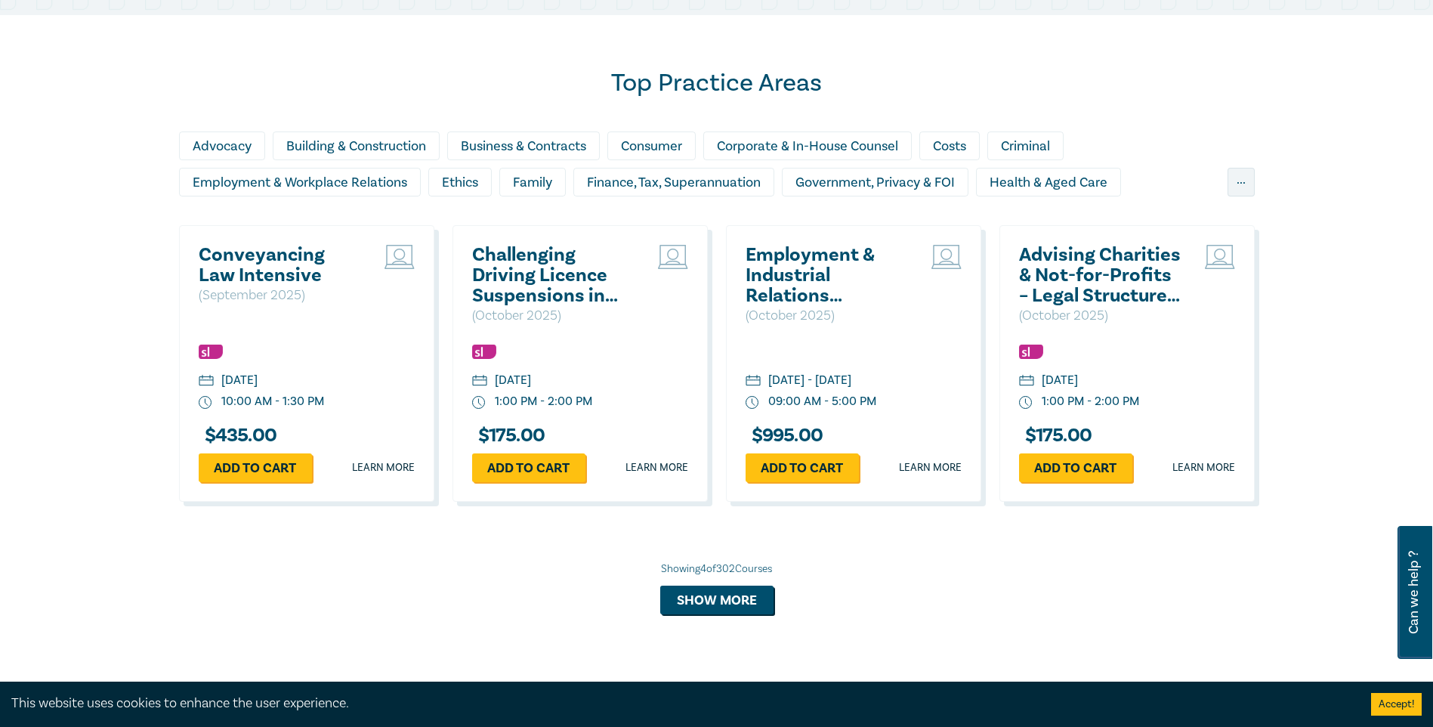
scroll to position [1284, 0]
